Goal: Check status: Check status

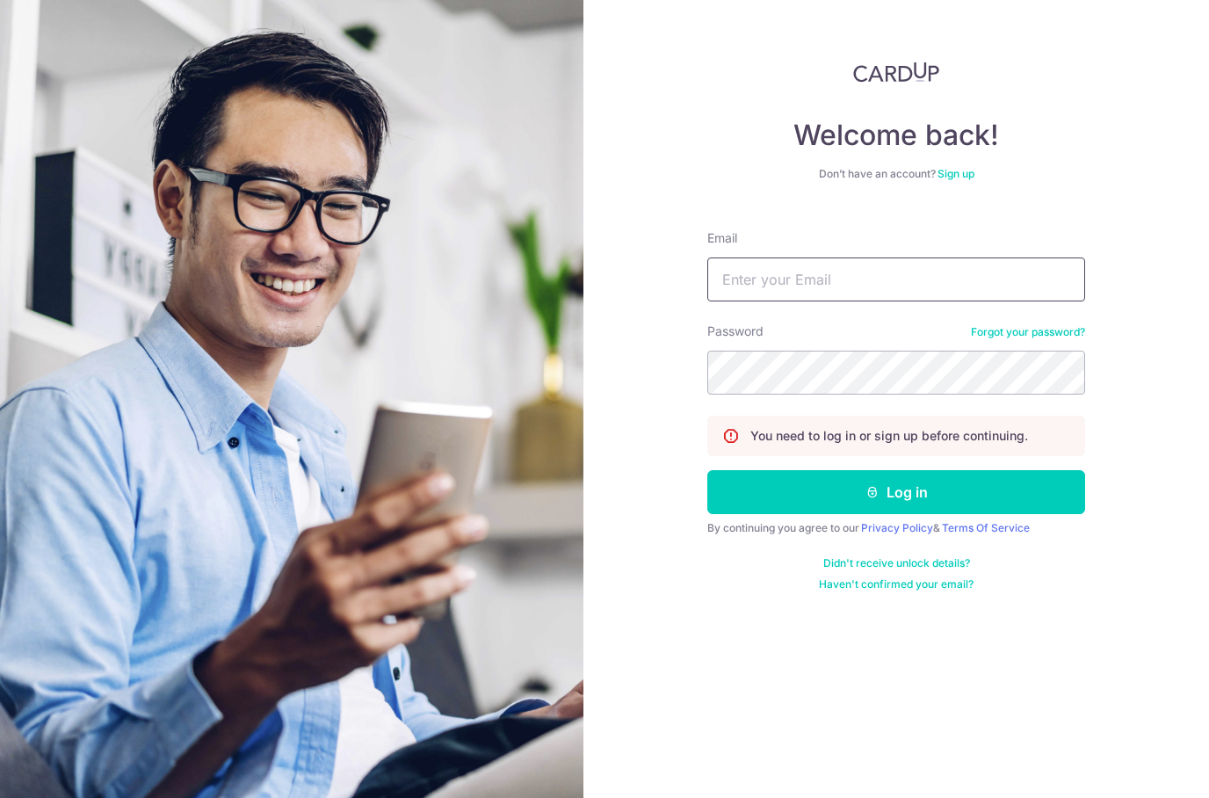
click at [759, 267] on input "Email" at bounding box center [896, 279] width 378 height 44
type input "Yingjie@gmail.com"
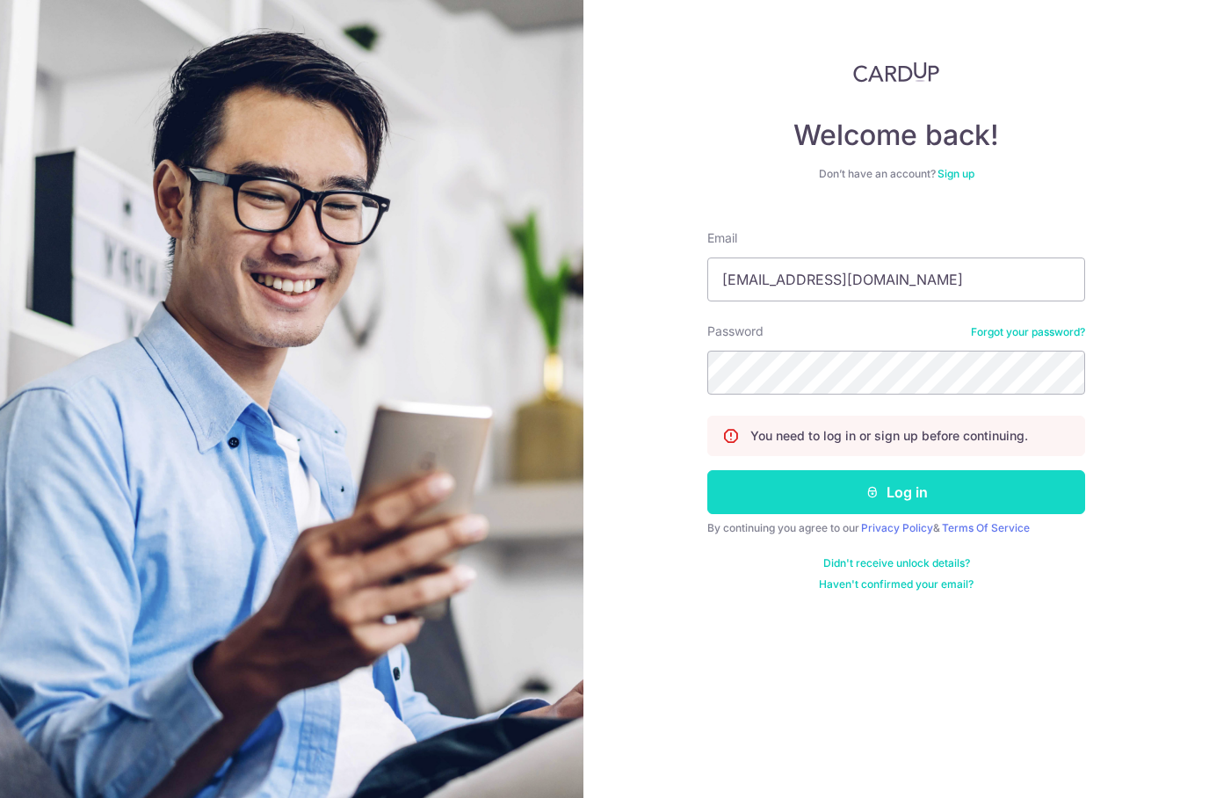
click at [760, 494] on button "Log in" at bounding box center [896, 492] width 378 height 44
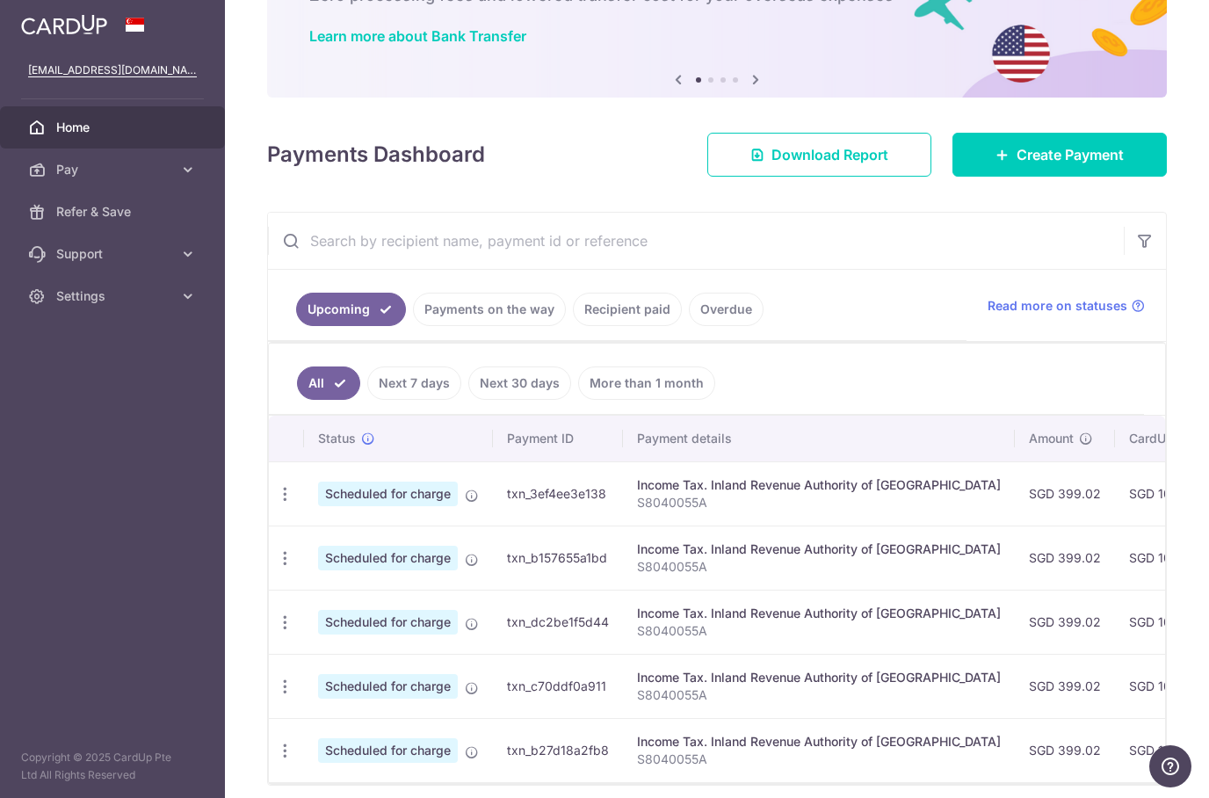
scroll to position [127, 0]
click at [475, 314] on link "Payments on the way" at bounding box center [489, 309] width 153 height 33
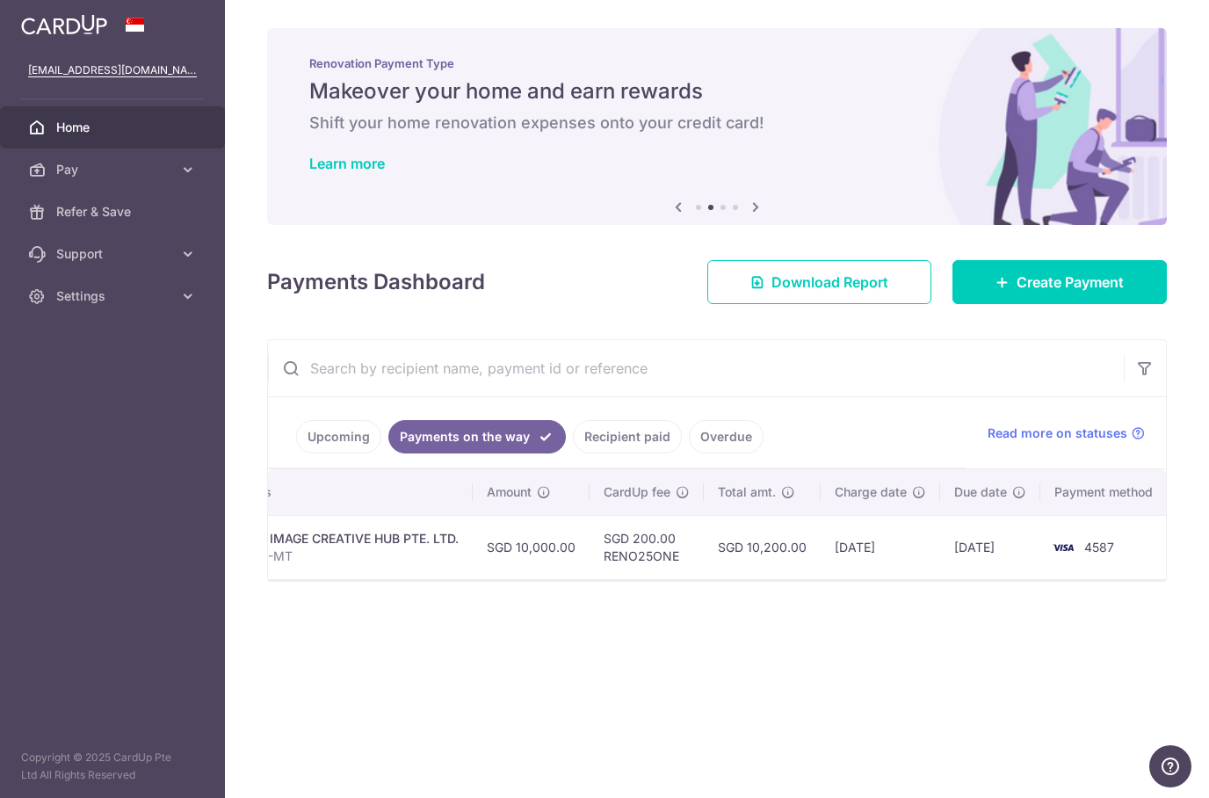
scroll to position [0, 435]
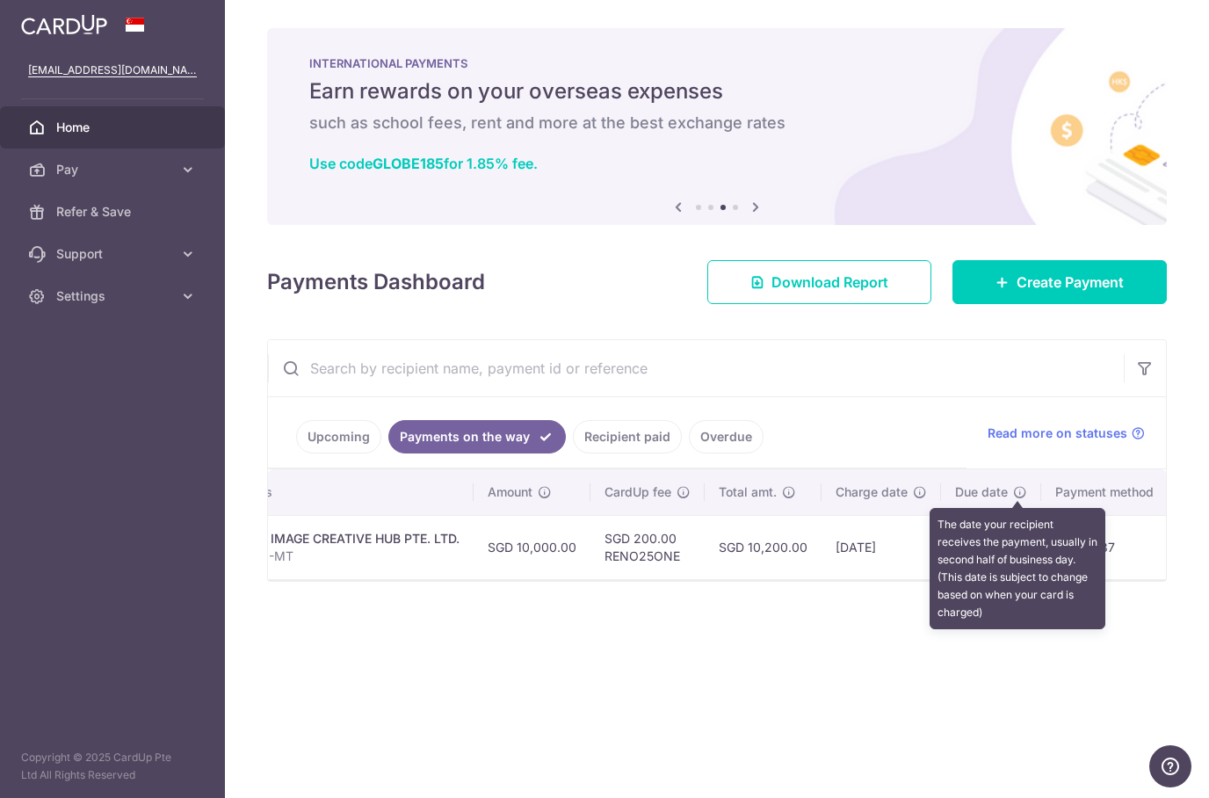
click at [1013, 497] on icon at bounding box center [1020, 492] width 14 height 14
